Goal: Find specific page/section: Find specific page/section

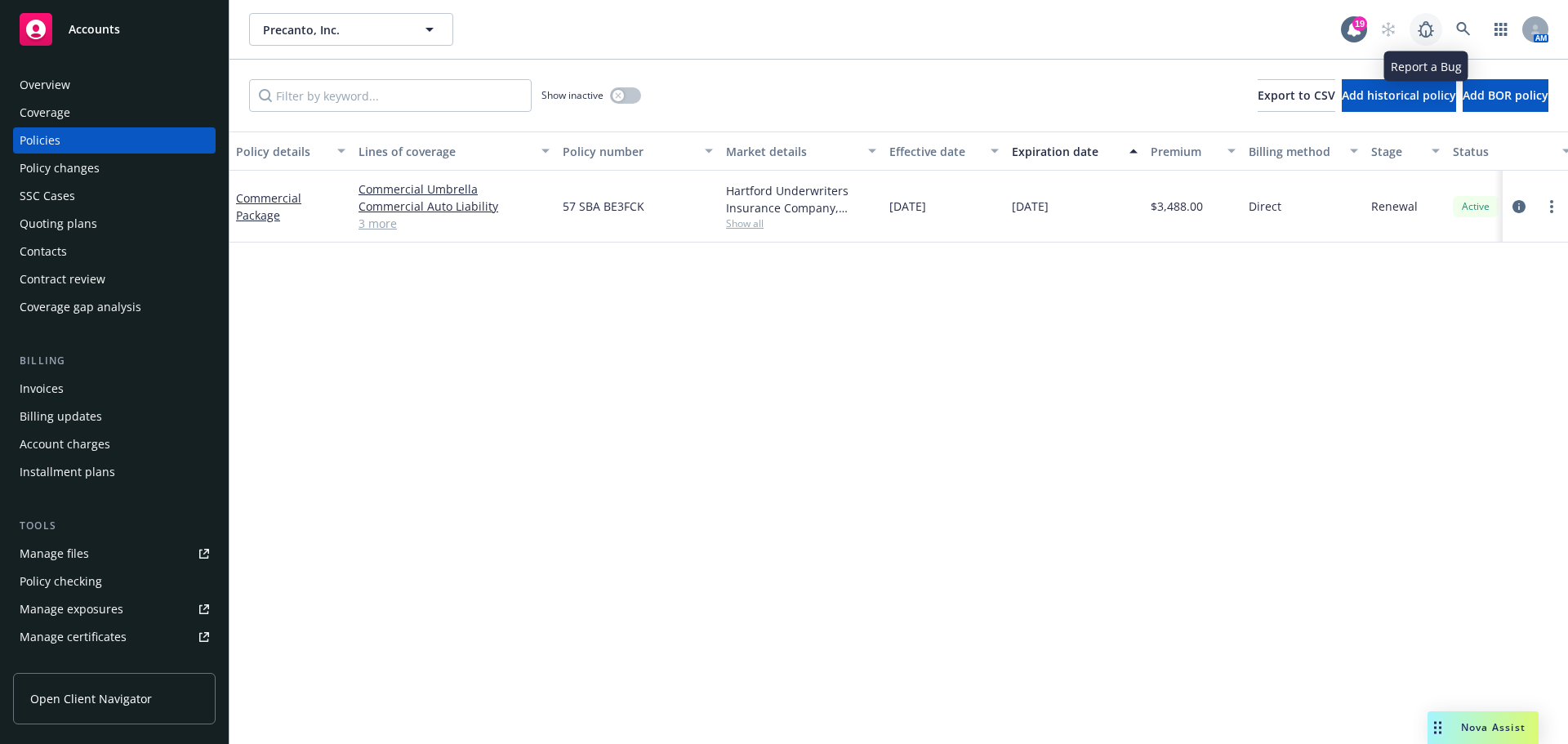
click at [1439, 24] on link at bounding box center [1426, 30] width 33 height 33
click at [1463, 33] on icon at bounding box center [1463, 29] width 14 height 14
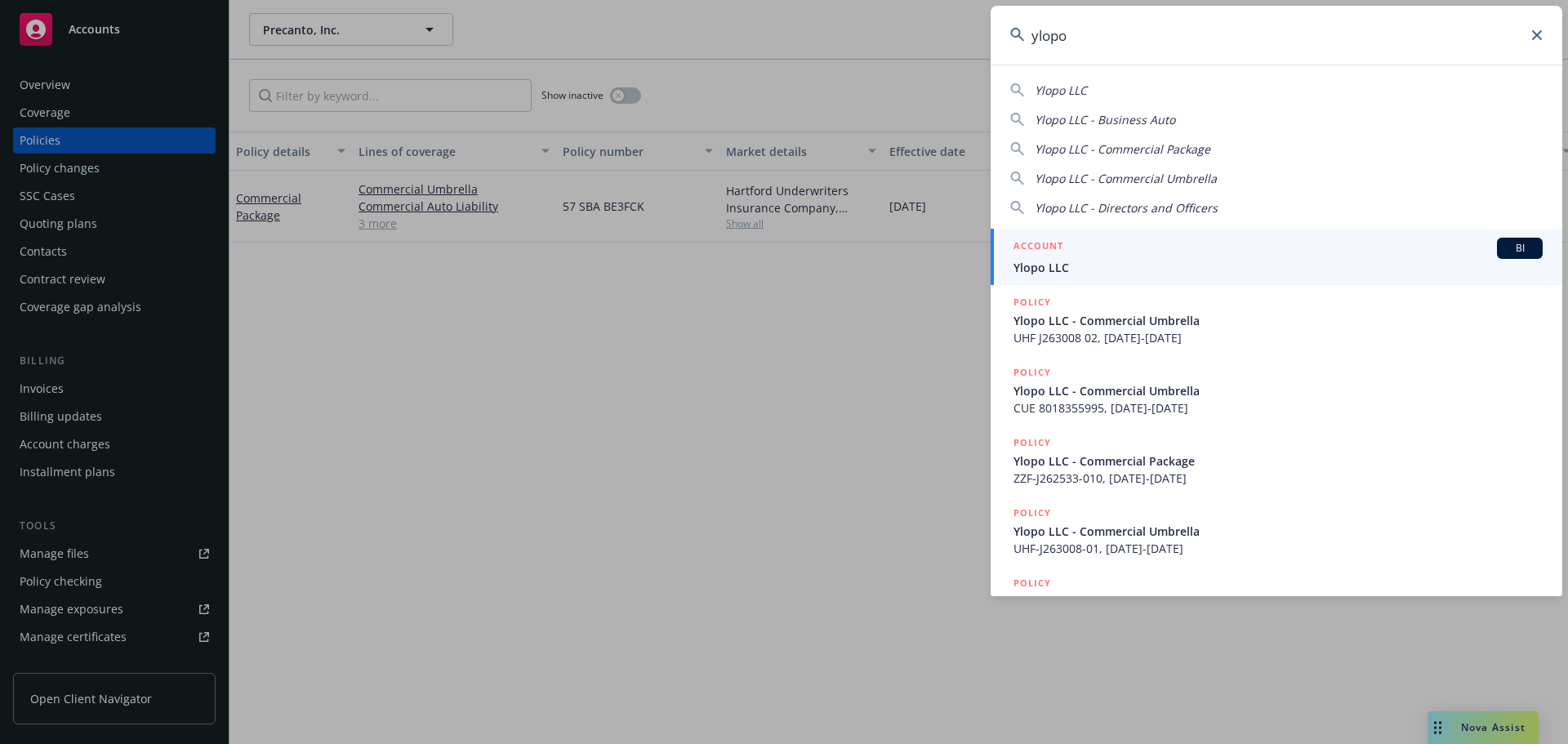
type input "ylopo"
click at [1204, 236] on link "ACCOUNT BI Ylopo LLC" at bounding box center [1276, 256] width 572 height 56
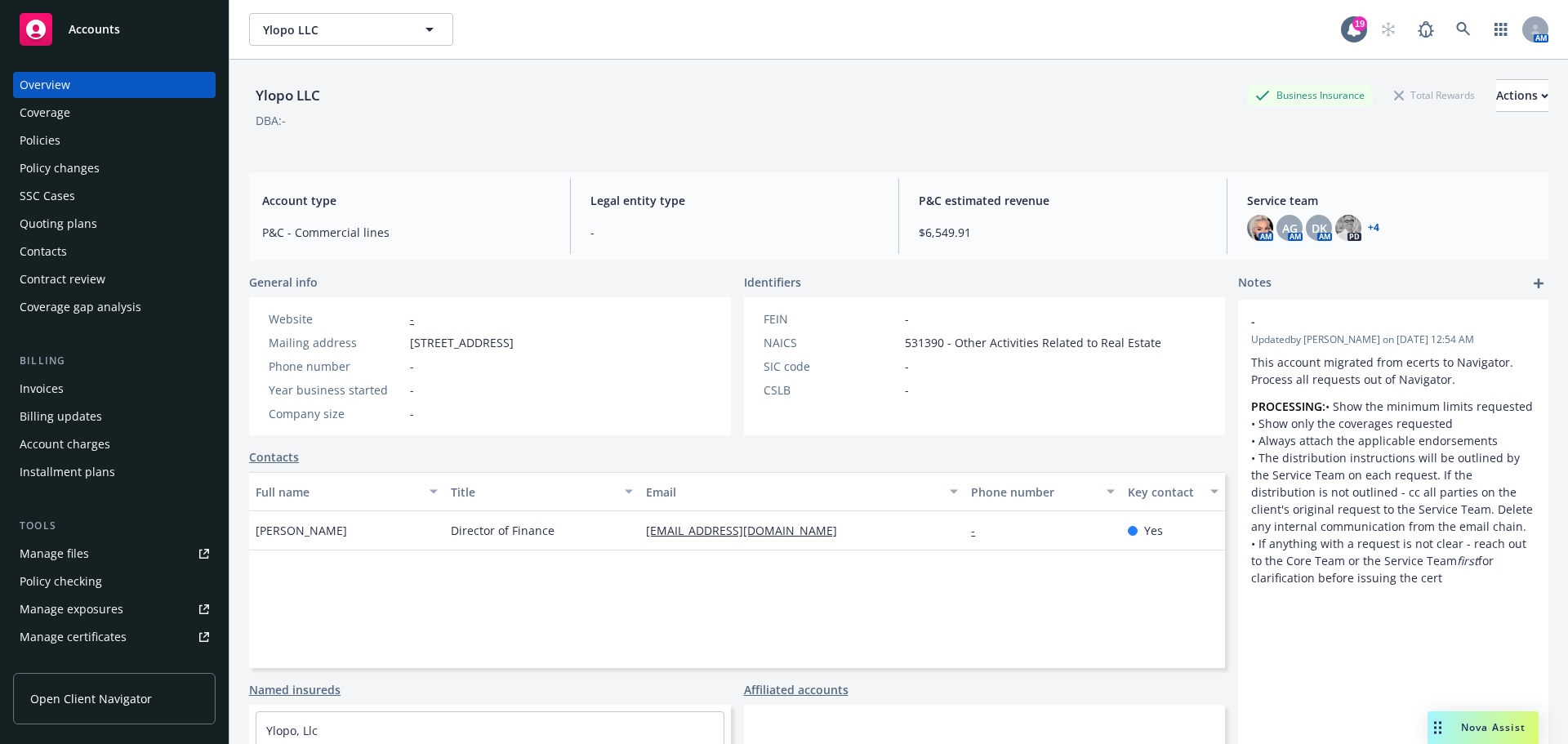
click at [88, 143] on div "Policies" at bounding box center [115, 140] width 189 height 26
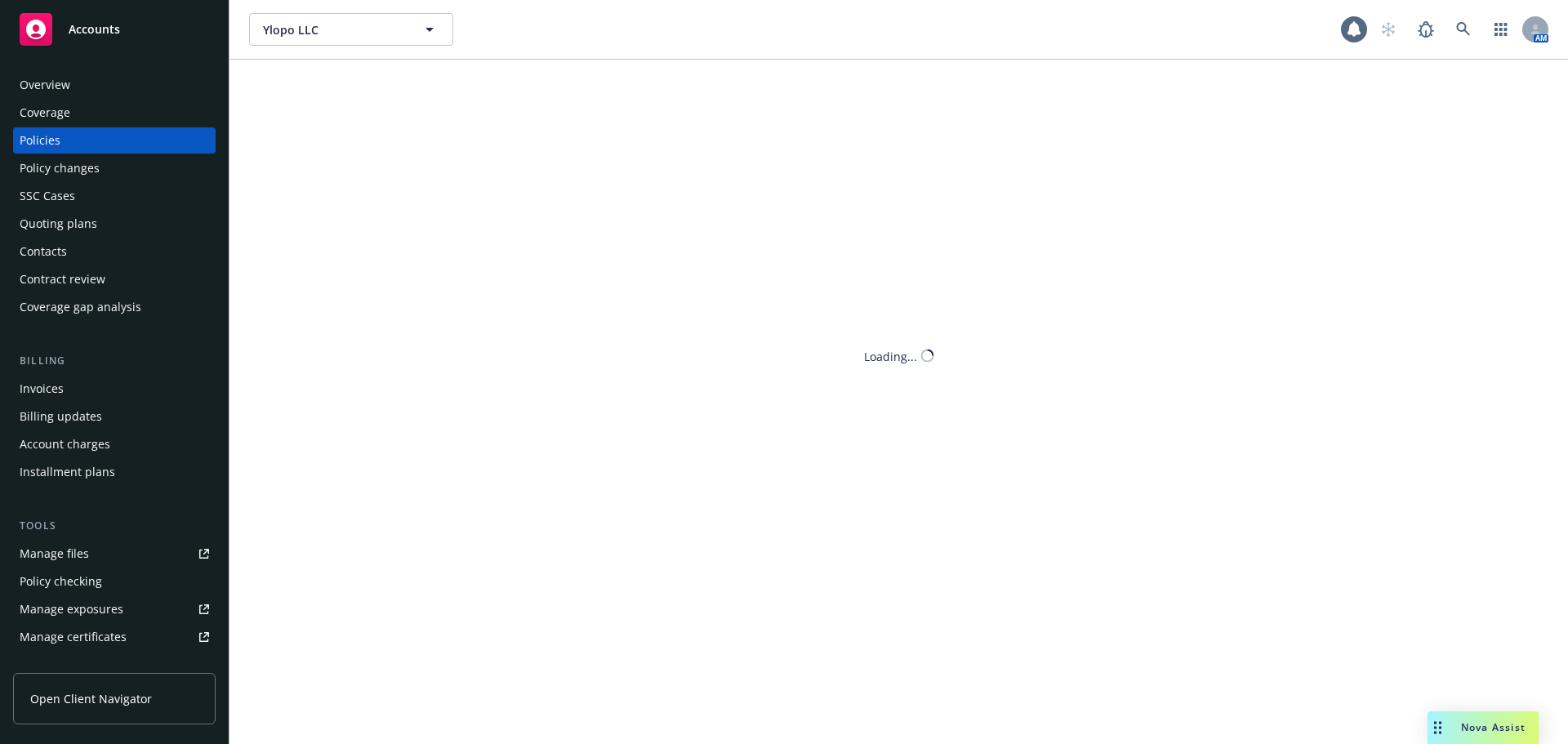
click at [120, 228] on div "Quoting plans" at bounding box center [115, 223] width 189 height 26
